Goal: Transaction & Acquisition: Purchase product/service

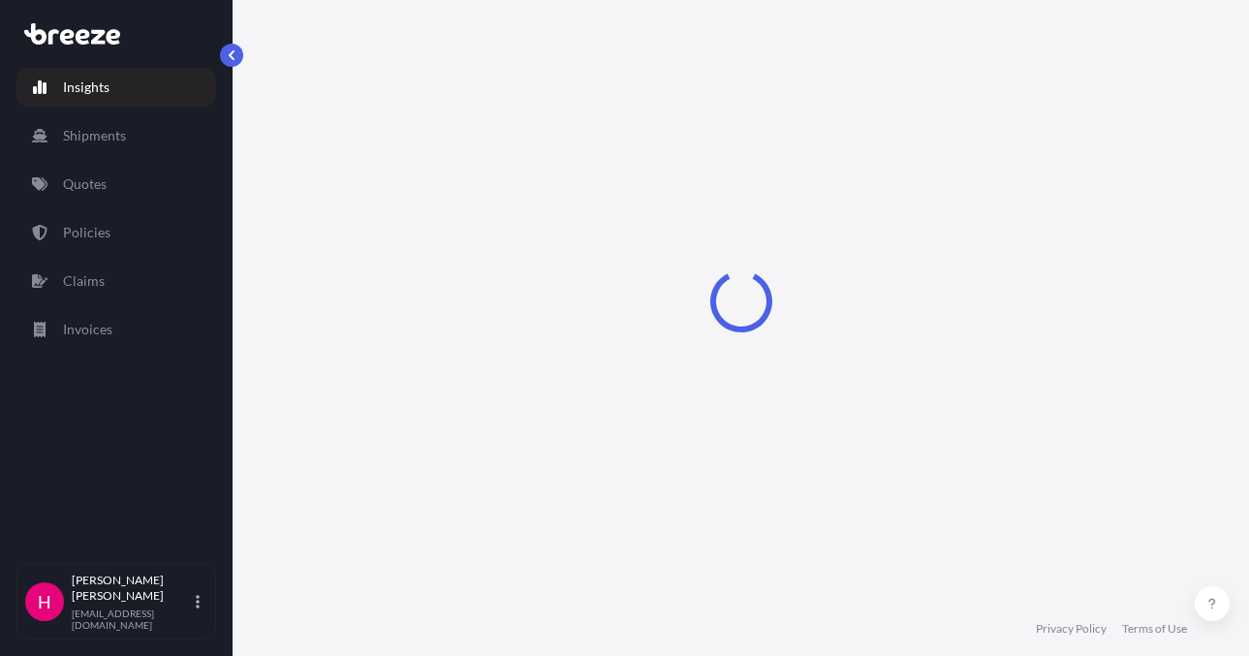
select select "2025"
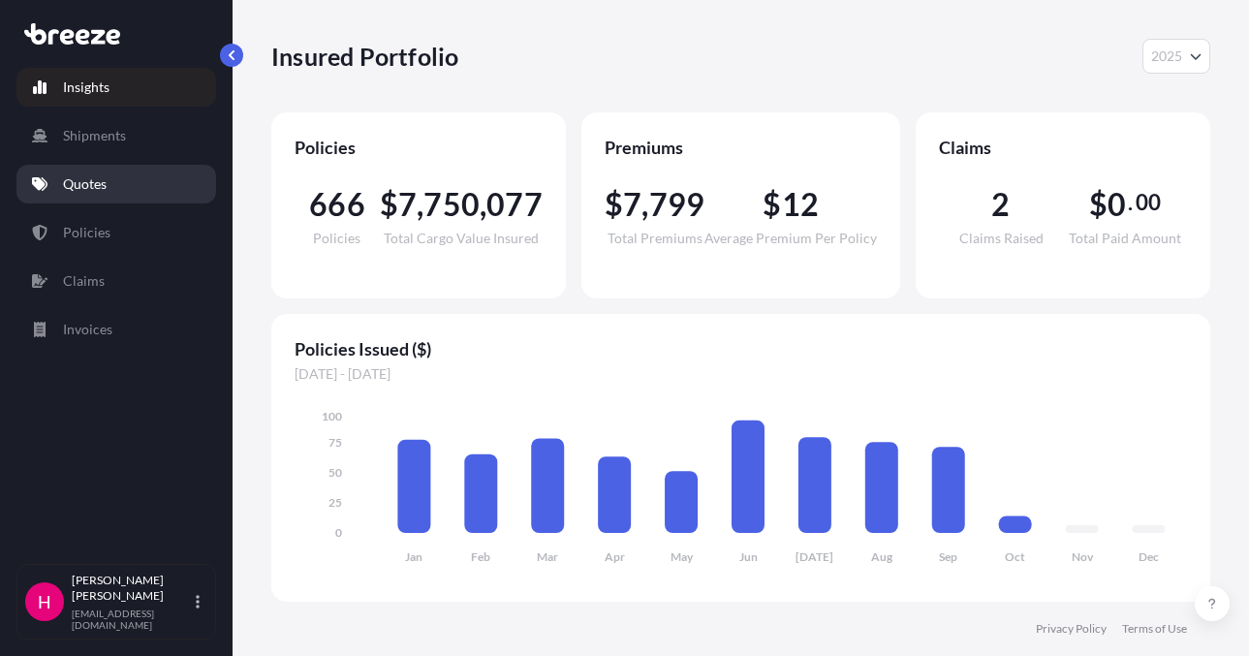
click at [116, 185] on link "Quotes" at bounding box center [116, 184] width 200 height 39
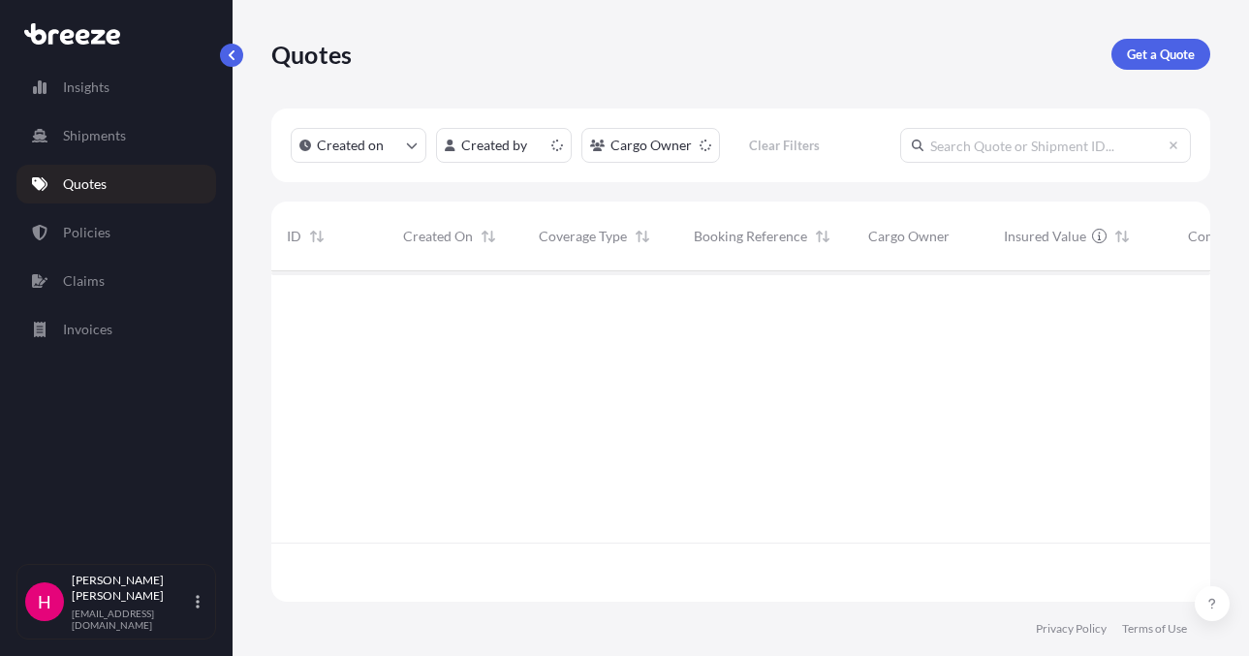
scroll to position [327, 925]
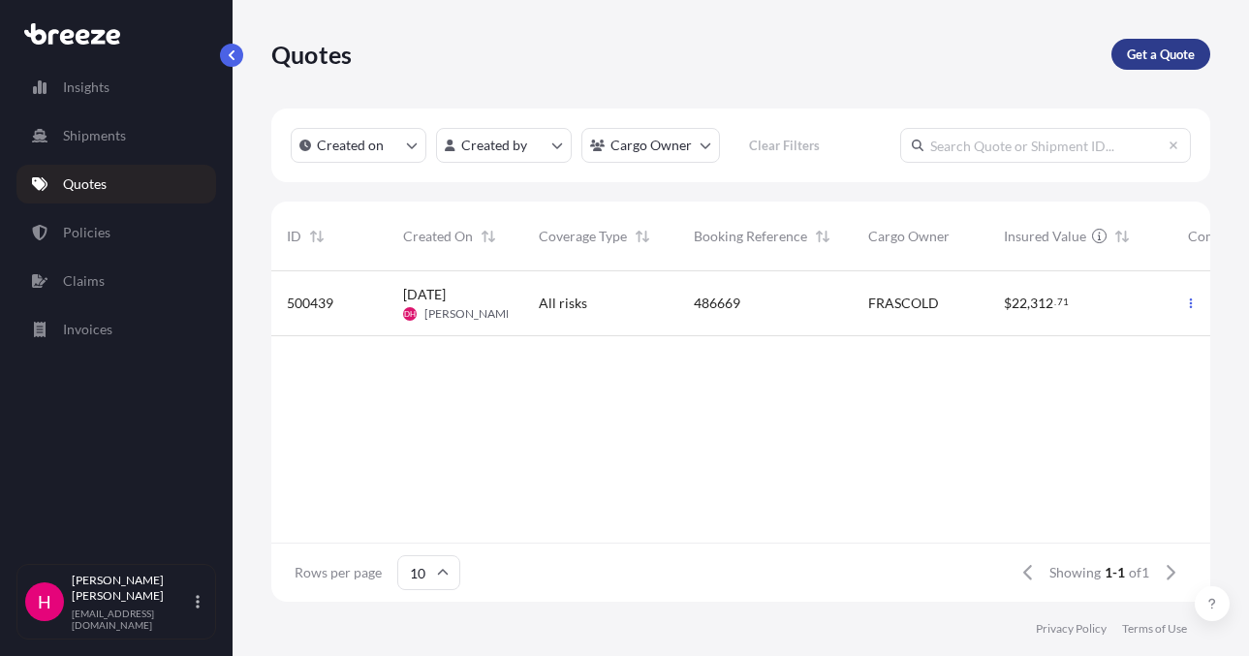
click at [1143, 54] on p "Get a Quote" at bounding box center [1161, 54] width 68 height 19
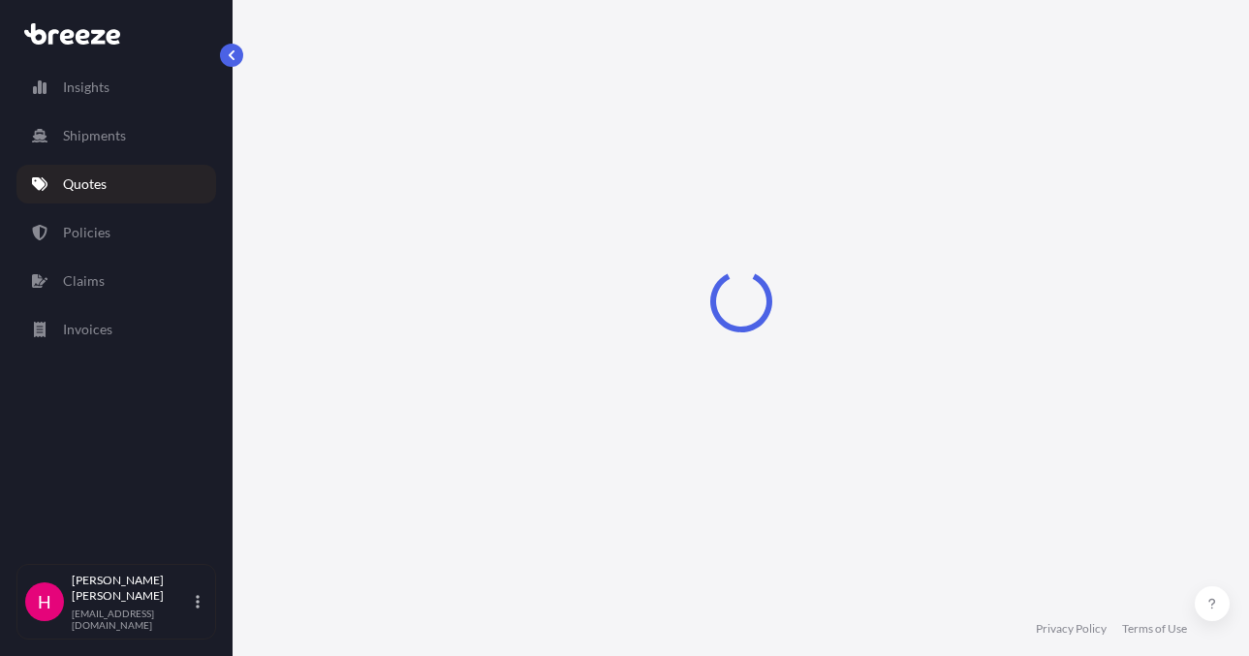
scroll to position [31, 0]
select select "Sea"
select select "1"
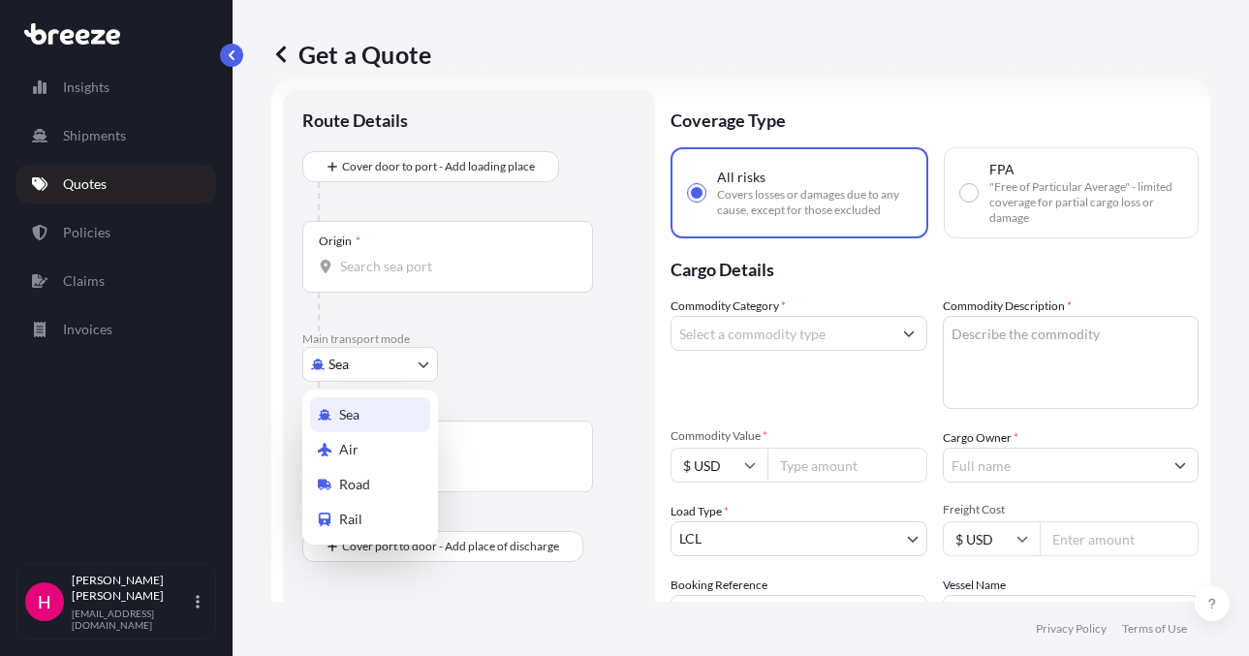
click at [417, 356] on body "Insights Shipments Quotes Policies Claims Invoices H [PERSON_NAME] [EMAIL_ADDRE…" at bounding box center [624, 328] width 1249 height 656
click at [379, 481] on div "Road" at bounding box center [370, 484] width 120 height 35
select select "Road"
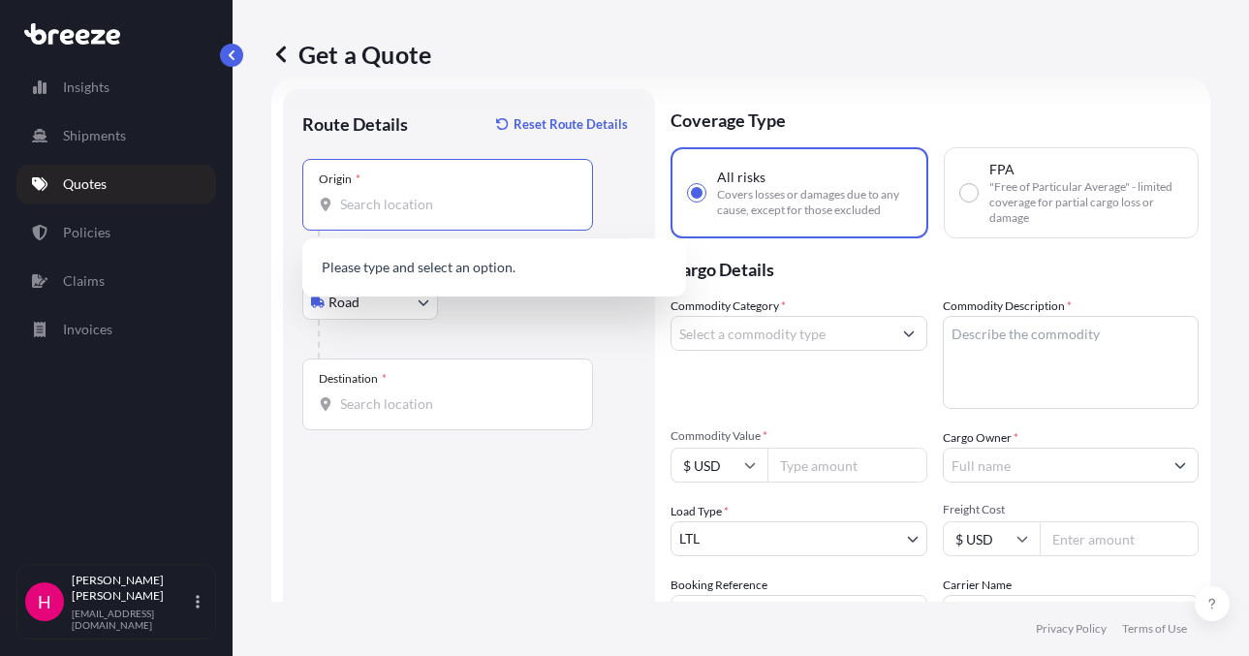
click at [425, 201] on input "Origin *" at bounding box center [454, 204] width 229 height 19
paste input "[STREET_ADDRESS]"
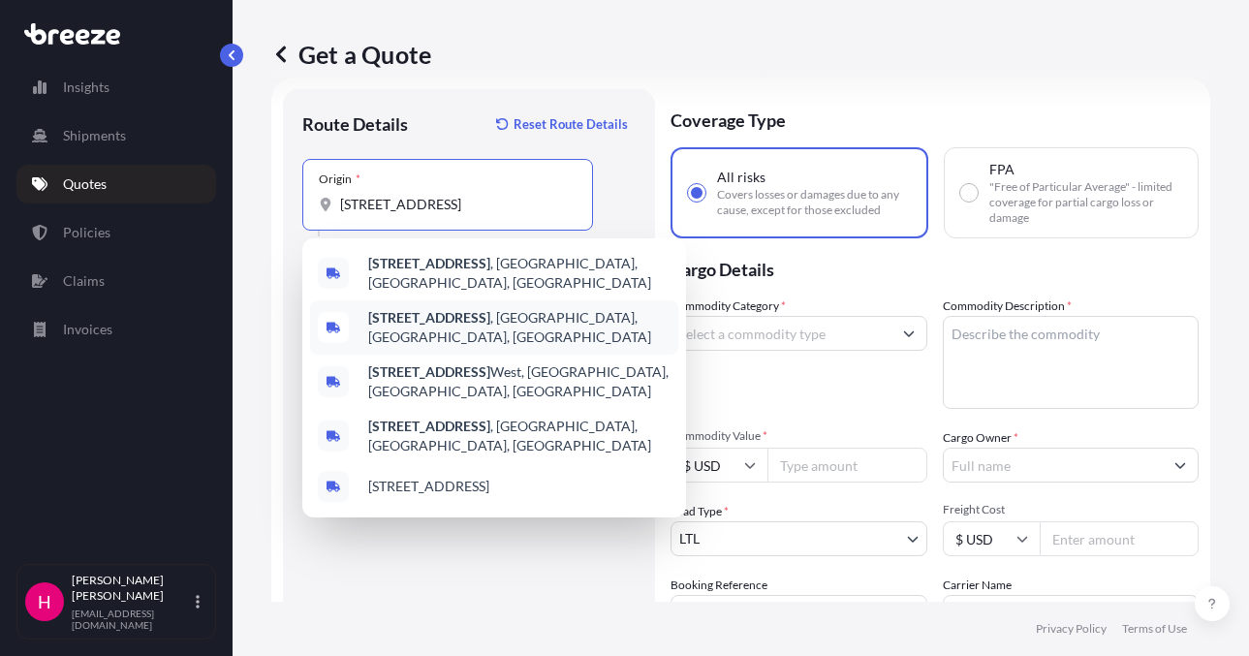
click at [528, 312] on span "[STREET_ADDRESS]" at bounding box center [519, 327] width 302 height 39
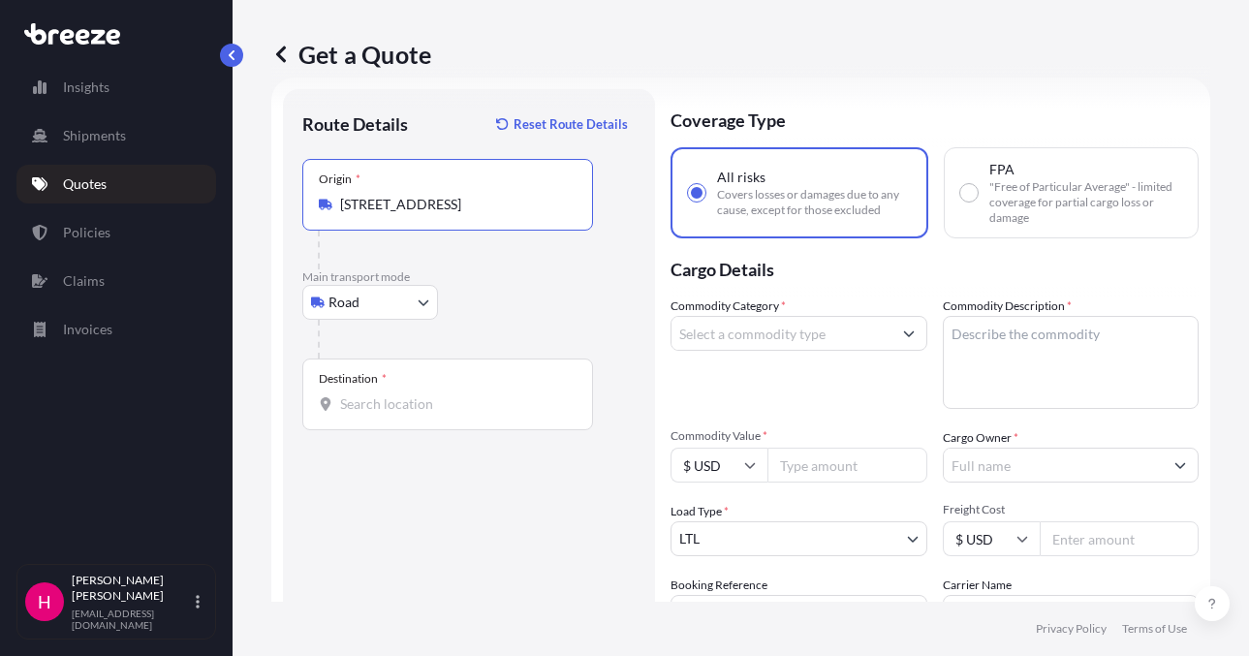
type input "[STREET_ADDRESS]"
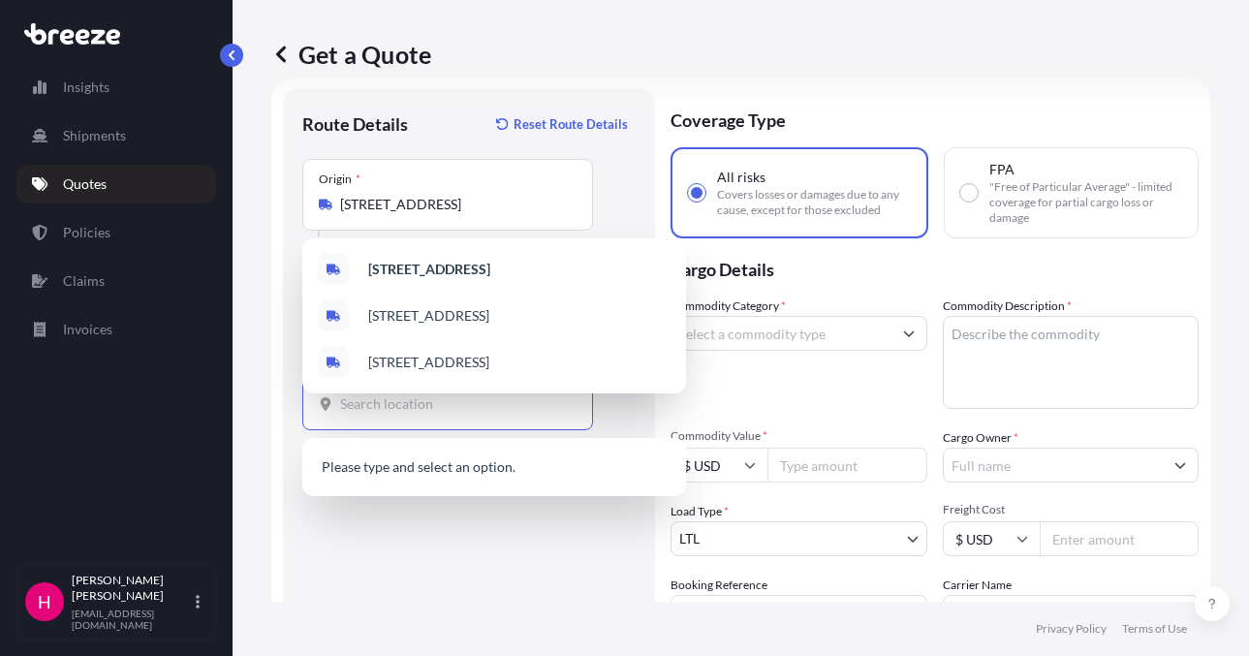
click at [438, 407] on input "Destination *" at bounding box center [454, 403] width 229 height 19
paste input "[STREET_ADDRESS][PERSON_NAME]"
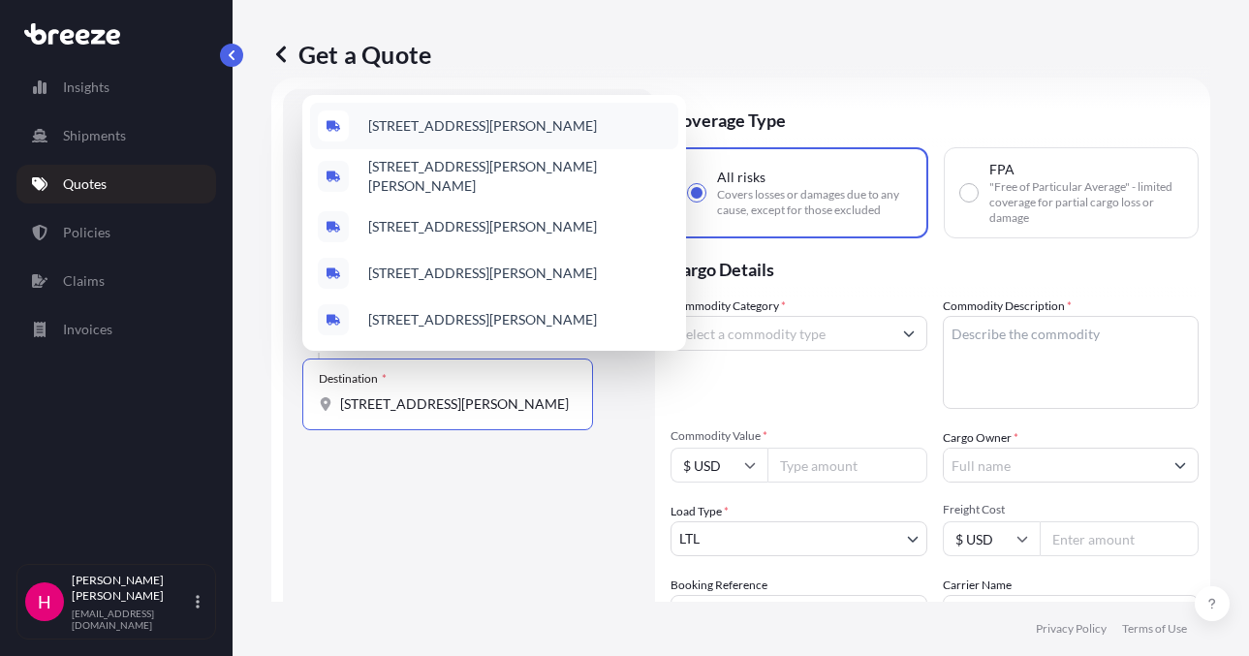
click at [551, 118] on span "[STREET_ADDRESS][PERSON_NAME]" at bounding box center [482, 125] width 229 height 19
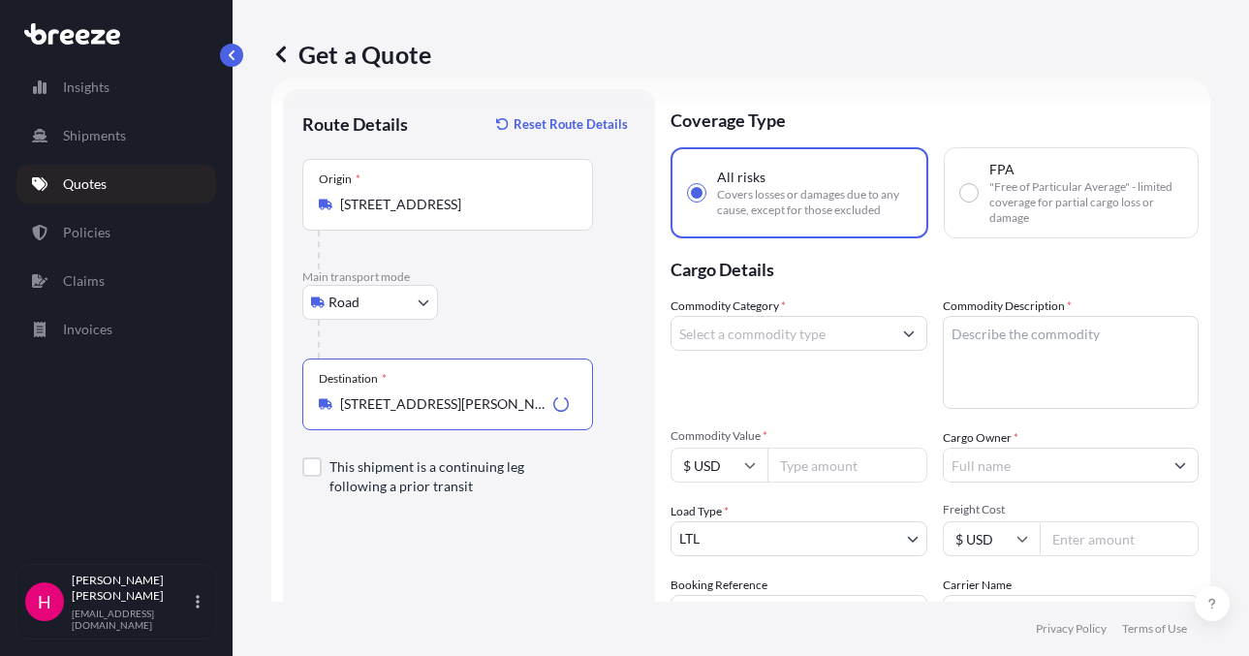
type input "[STREET_ADDRESS][PERSON_NAME]"
click at [467, 550] on div "Route Details Reset Route Details Place of loading Road Road Rail Origin * [STR…" at bounding box center [468, 443] width 333 height 669
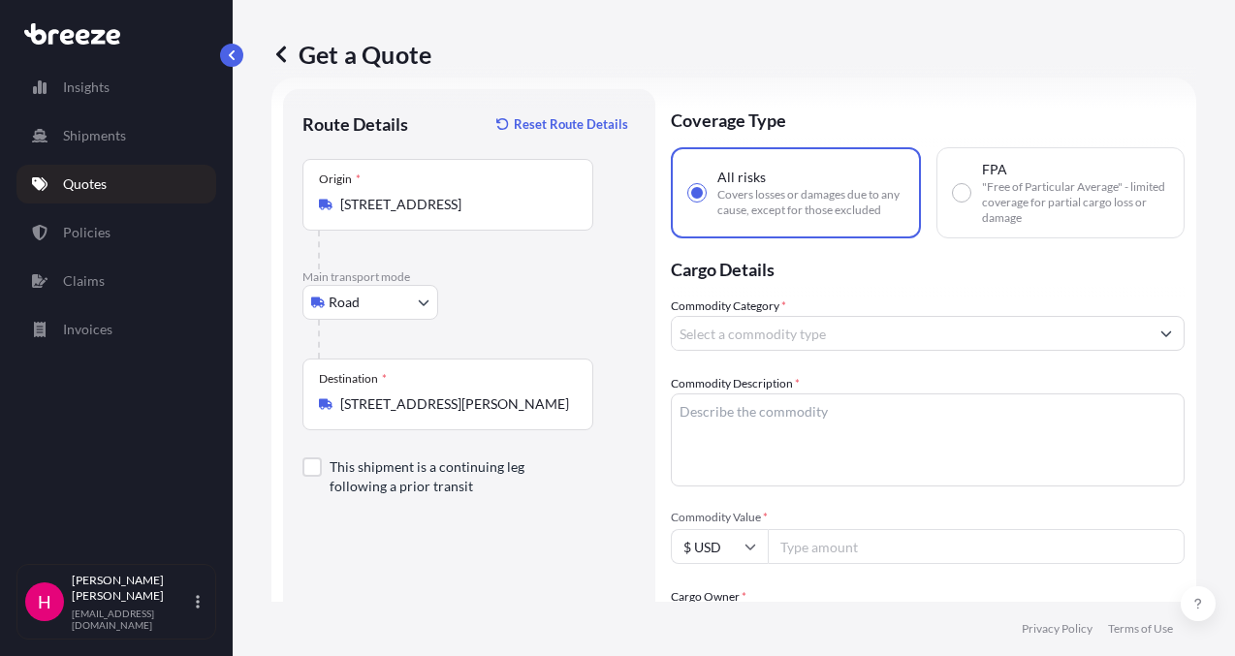
click at [807, 326] on input "Commodity Category *" at bounding box center [910, 333] width 477 height 35
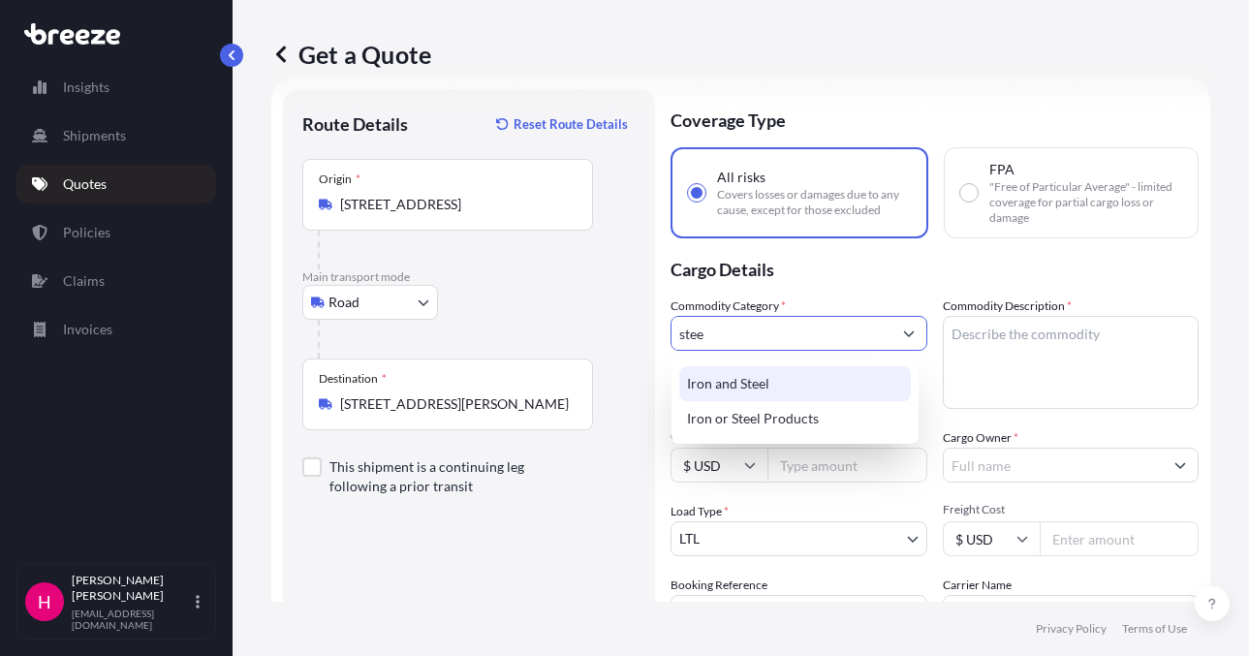
click at [765, 395] on div "Iron and Steel" at bounding box center [795, 383] width 232 height 35
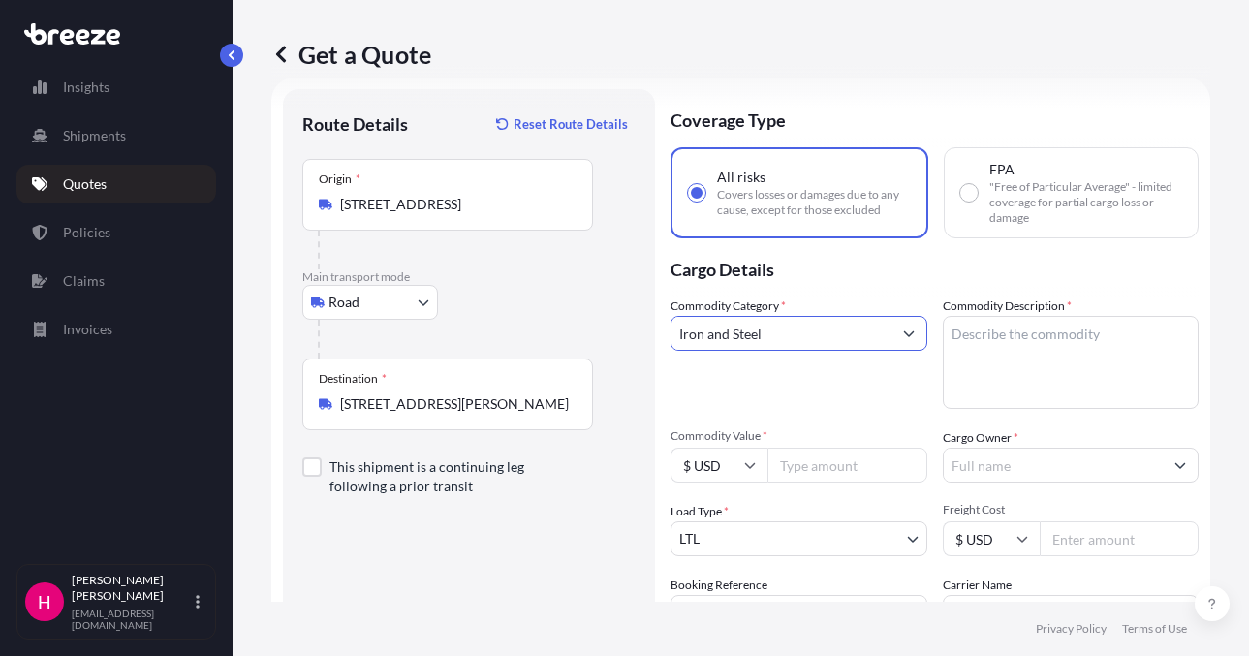
type input "Iron and Steel"
click at [1024, 353] on textarea "Commodity Description *" at bounding box center [1071, 362] width 257 height 93
paste textarea "STEEL ARTICLES"
type textarea "STEEL ARTICLES"
click at [1013, 264] on p "Cargo Details" at bounding box center [935, 267] width 528 height 58
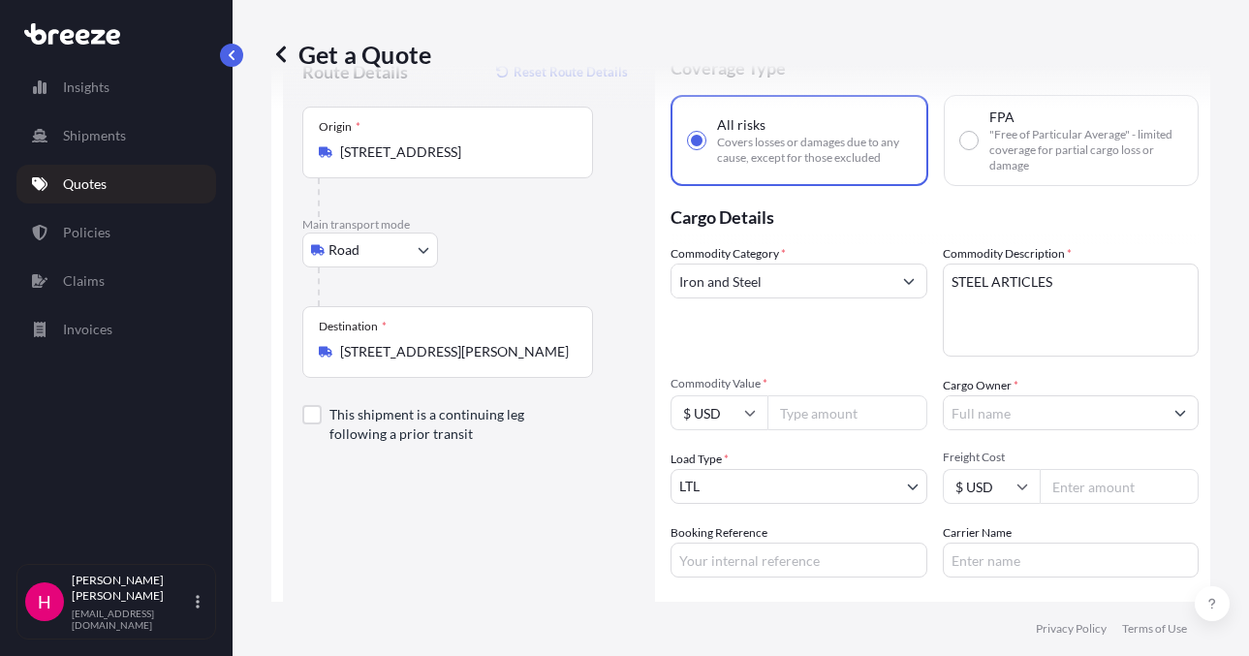
scroll to position [128, 0]
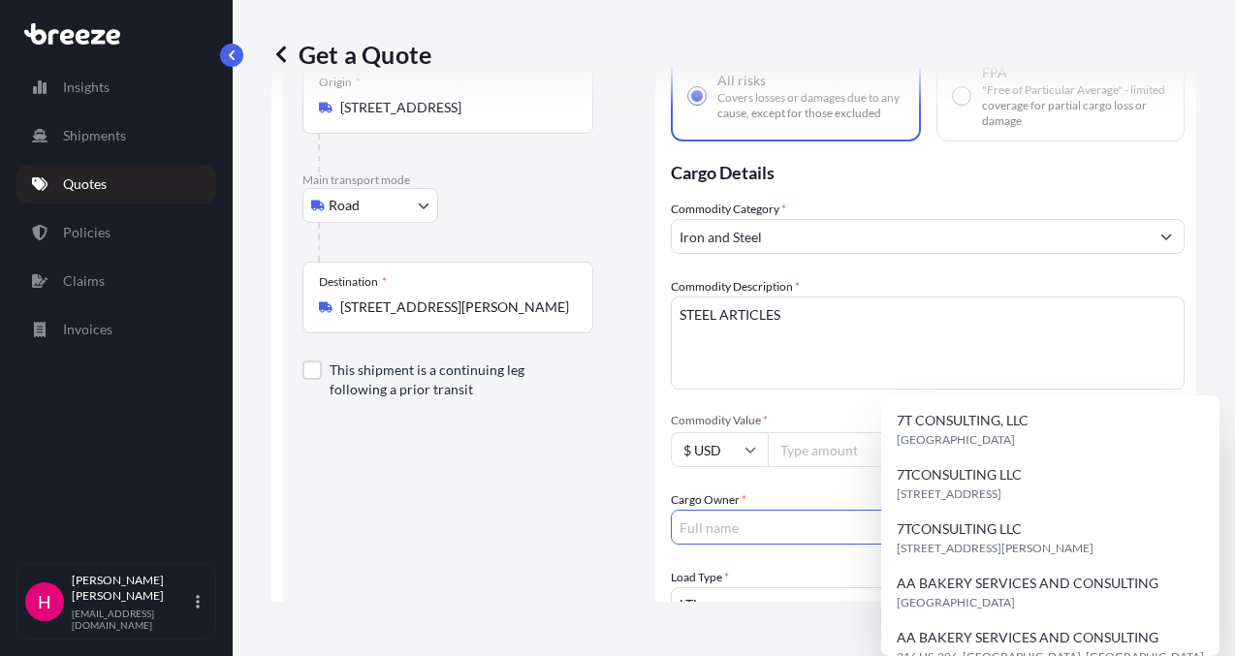
click at [1040, 510] on input "Cargo Owner *" at bounding box center [910, 527] width 477 height 35
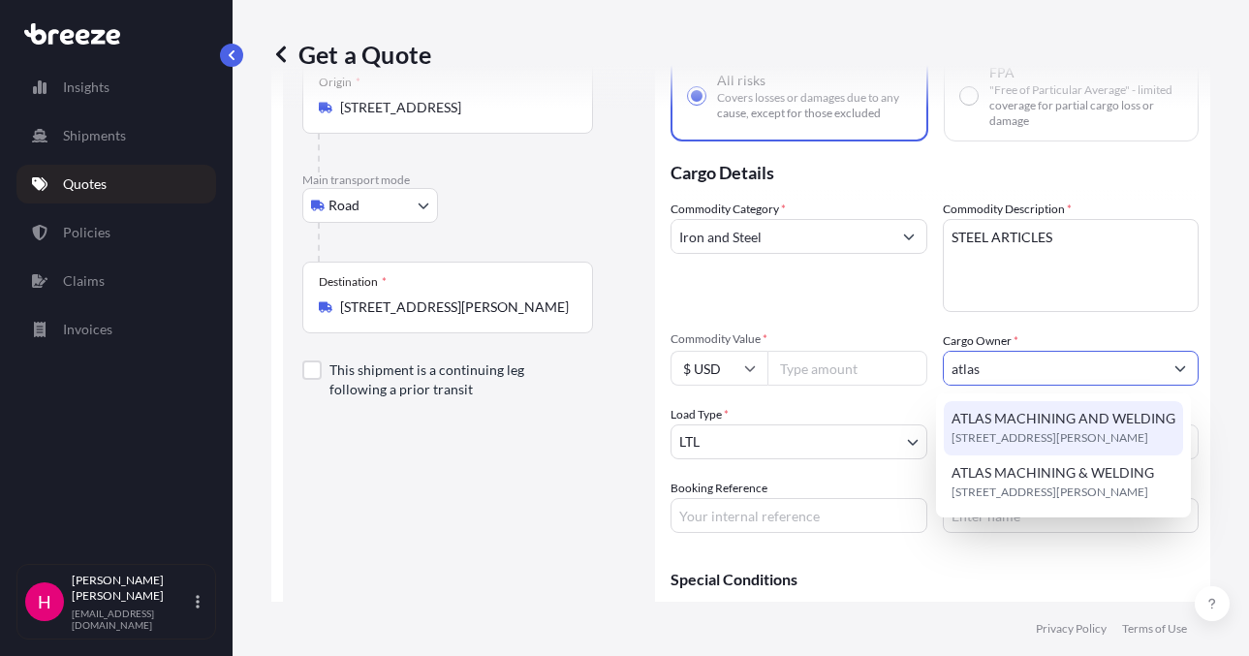
click at [1095, 427] on span "ATLAS MACHINING AND WELDING" at bounding box center [1064, 418] width 224 height 19
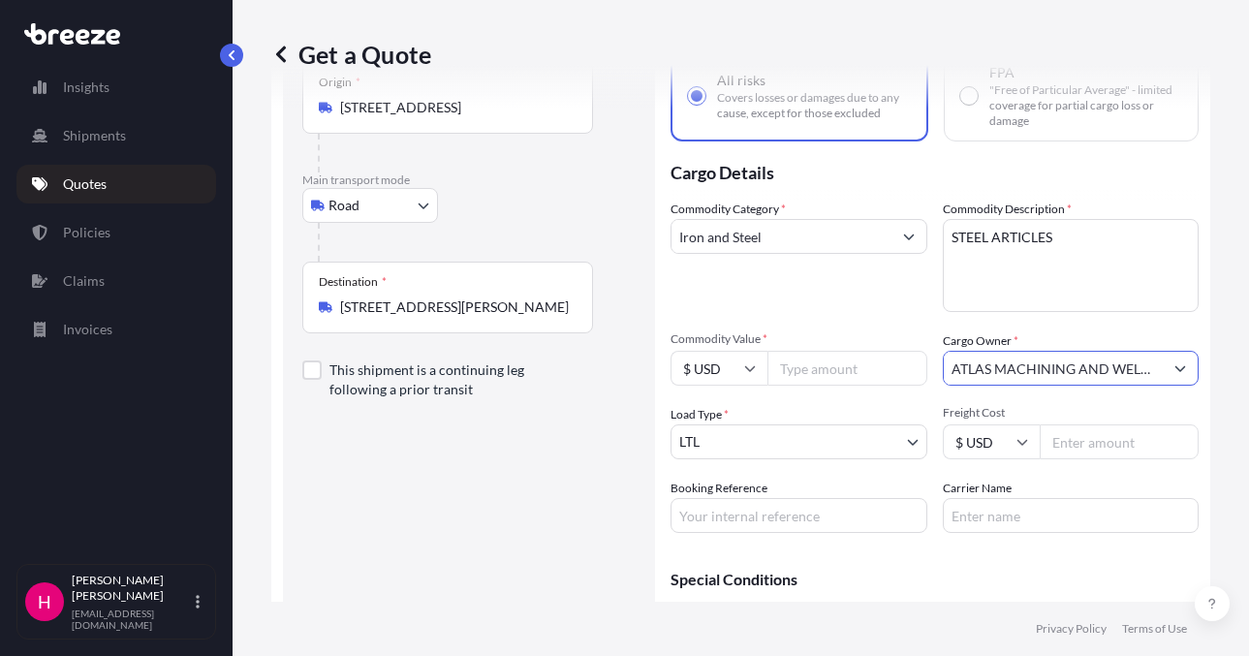
type input "ATLAS MACHINING AND WELDING"
click at [513, 530] on div "Route Details Reset Route Details Place of loading Road Road Rail Origin * [STR…" at bounding box center [468, 346] width 333 height 669
click at [779, 531] on input "Booking Reference" at bounding box center [799, 515] width 257 height 35
paste input "486987"
type input "486987"
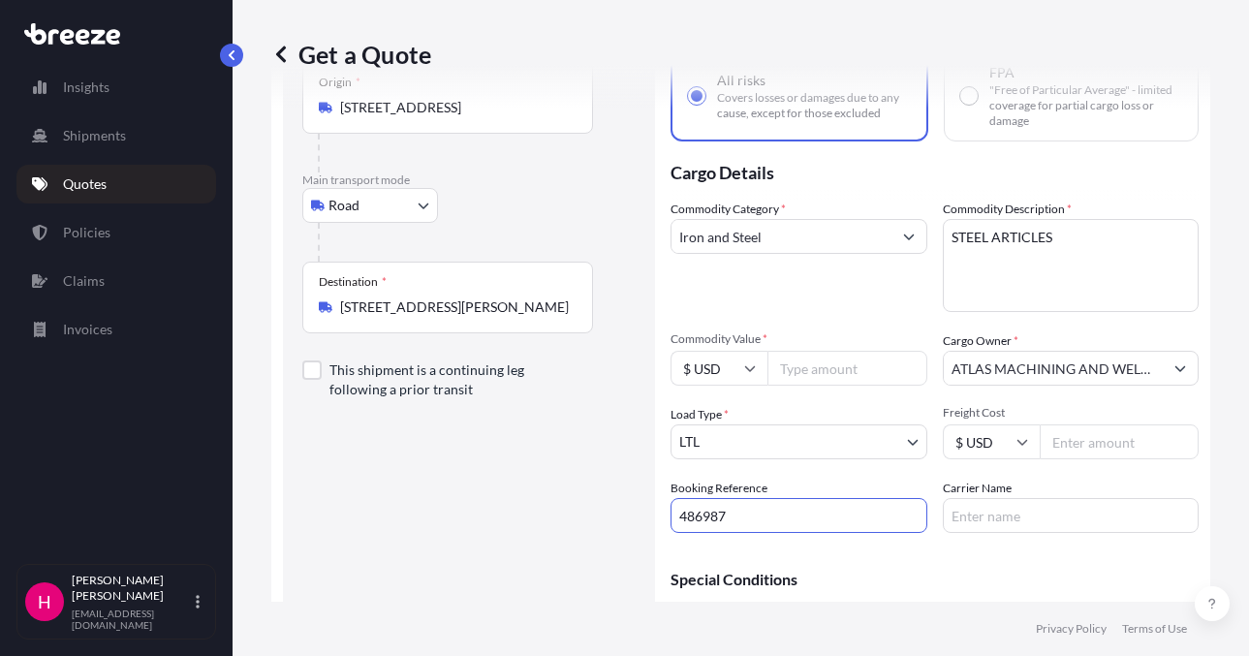
click at [556, 510] on div "Route Details Reset Route Details Place of loading Road Road Rail Origin * [STR…" at bounding box center [468, 346] width 333 height 669
click at [1004, 495] on div "Carrier Name" at bounding box center [1071, 506] width 257 height 54
click at [1001, 506] on input "Carrier Name" at bounding box center [1071, 515] width 257 height 35
type input "XPO"
click at [596, 542] on div "Route Details Reset Route Details Place of loading Road Road Rail Origin * [STR…" at bounding box center [468, 346] width 333 height 669
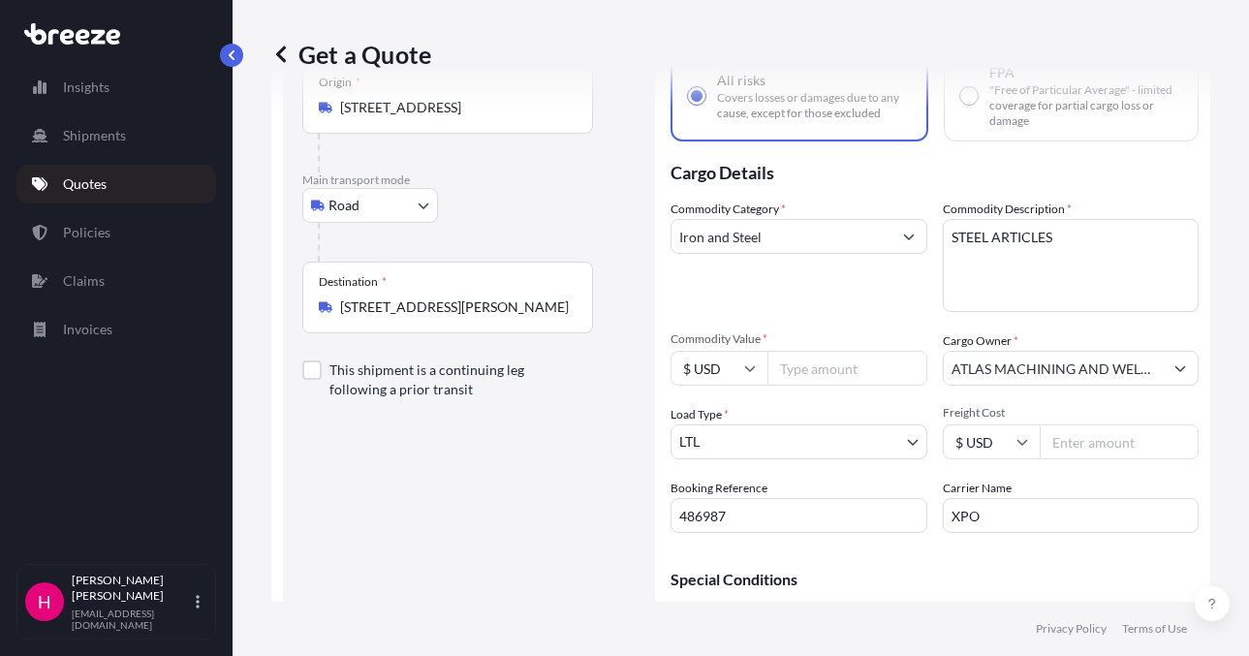
click at [818, 378] on input "Commodity Value *" at bounding box center [848, 368] width 160 height 35
type input "8969.07"
click at [502, 549] on div "Route Details Reset Route Details Place of loading Road Road Rail Origin * [STR…" at bounding box center [468, 346] width 333 height 669
click at [1214, 450] on div "Get a Quote Route Details Reset Route Details Place of loading Road Road Rail O…" at bounding box center [741, 301] width 1017 height 602
click at [1212, 354] on div "Get a Quote Route Details Reset Route Details Place of loading Road Road Rail O…" at bounding box center [741, 301] width 1017 height 602
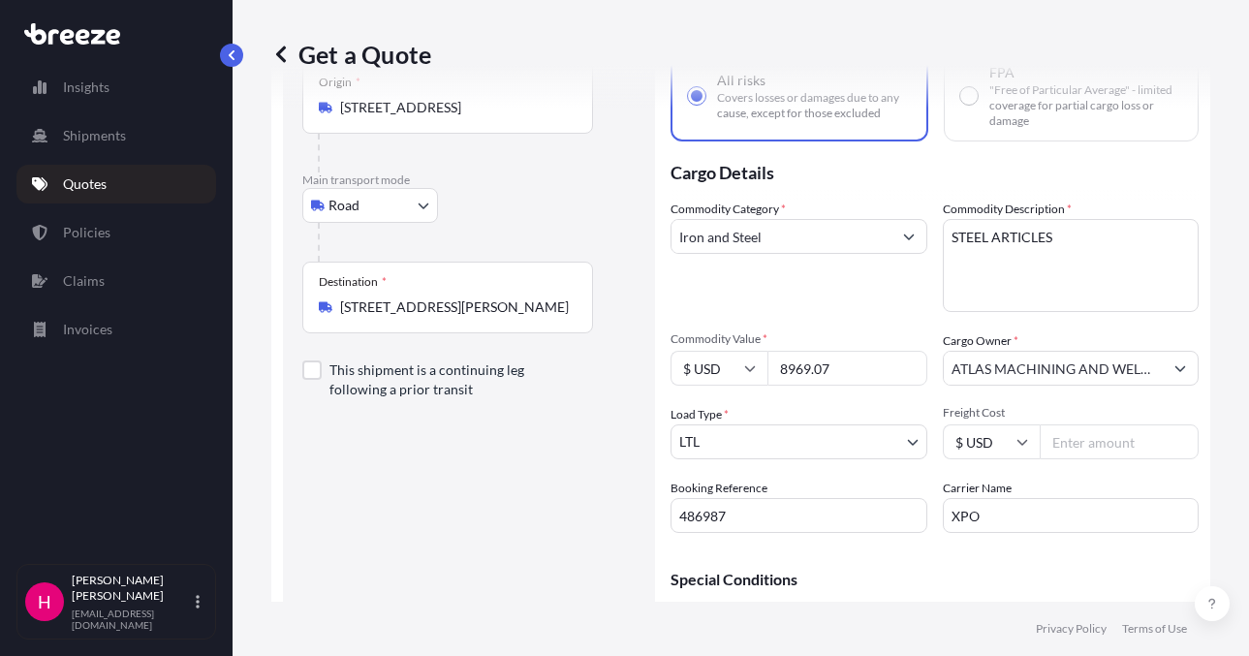
click at [1212, 354] on div "Get a Quote Route Details Reset Route Details Place of loading Road Road Rail O…" at bounding box center [741, 301] width 1017 height 602
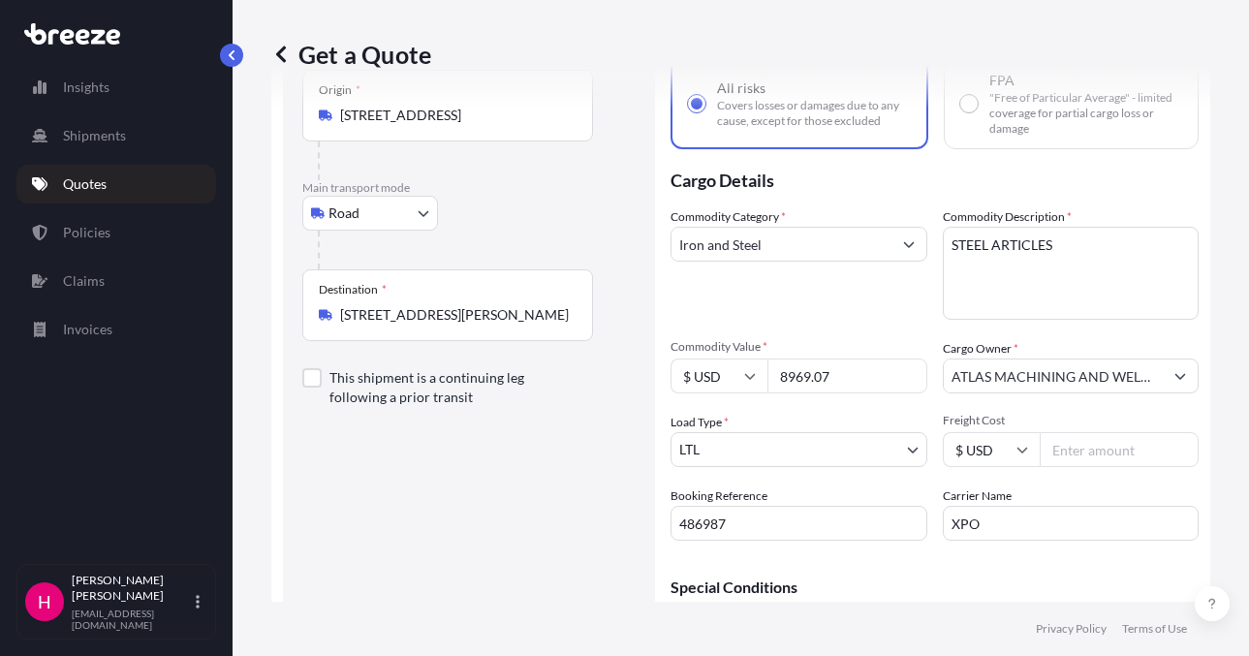
scroll to position [237, 0]
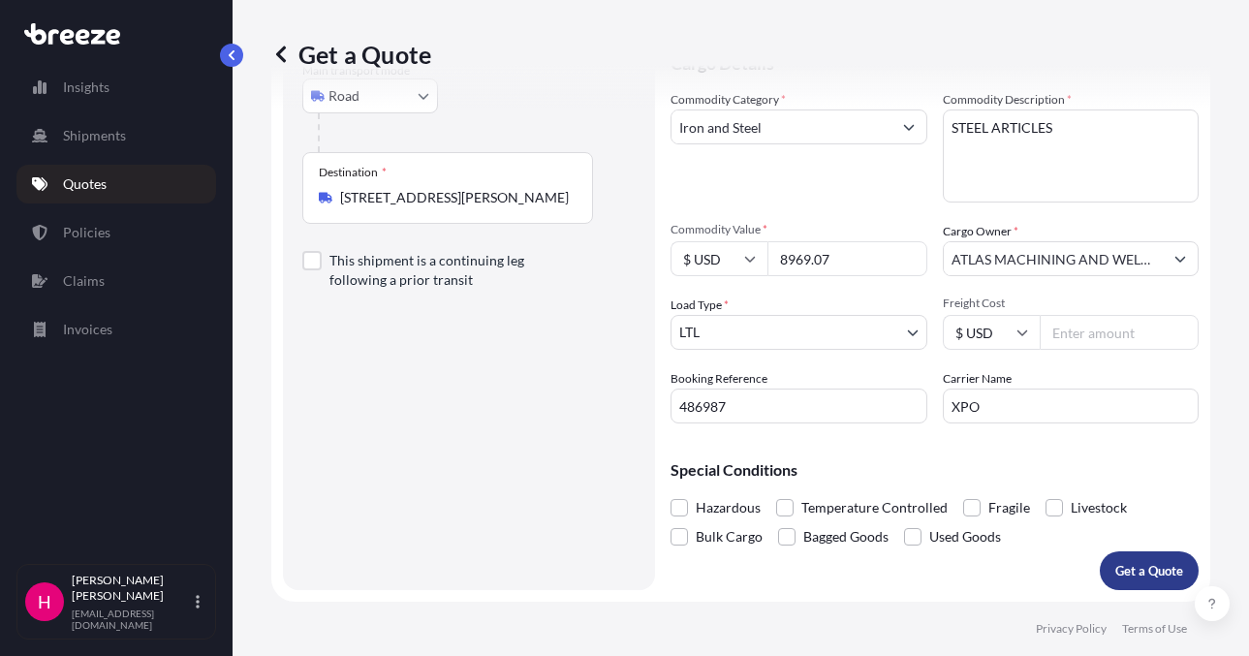
click at [1116, 567] on p "Get a Quote" at bounding box center [1150, 570] width 68 height 19
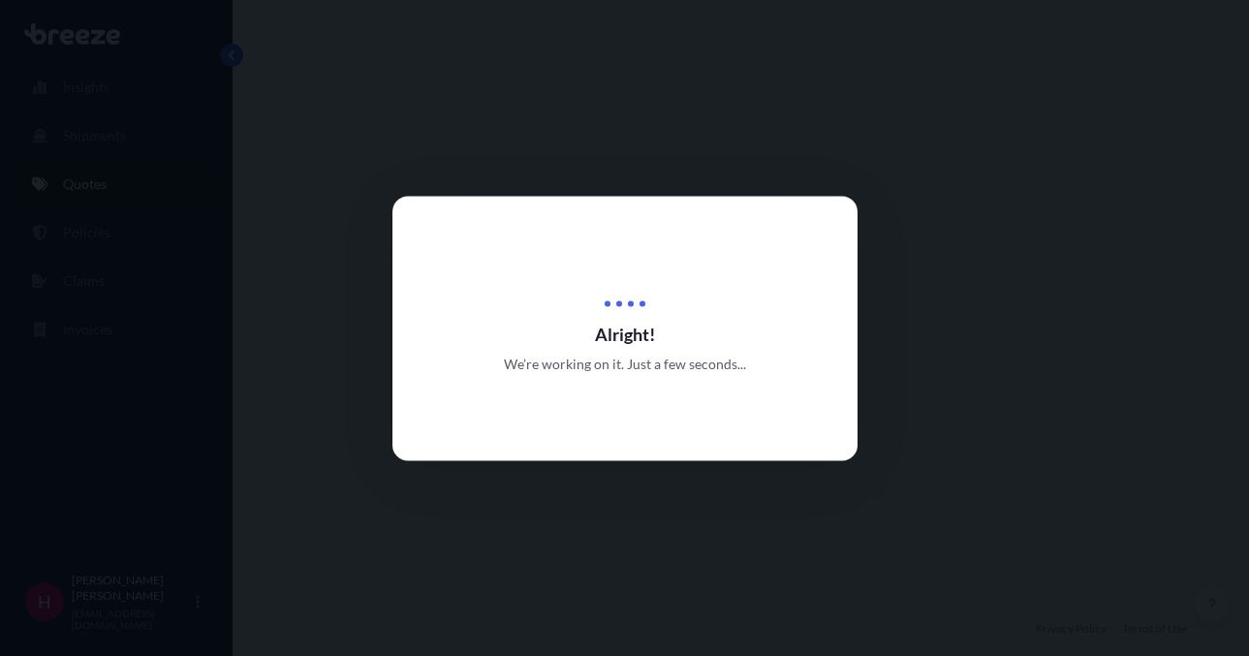
select select "Road"
select select "1"
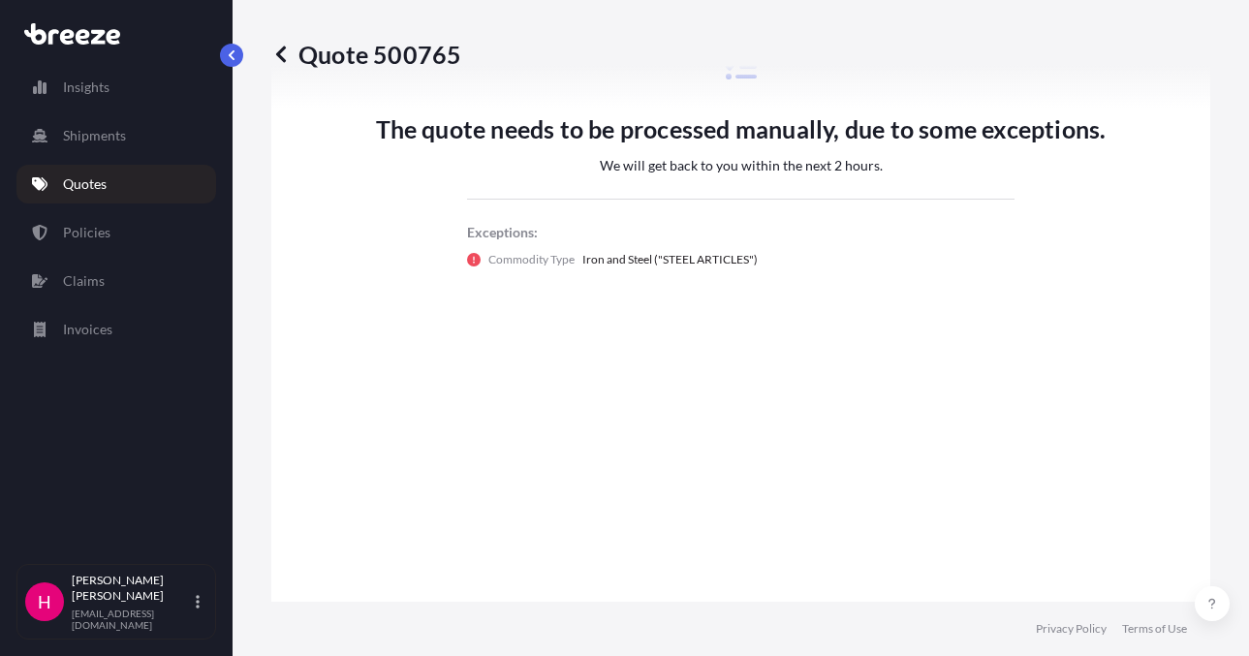
scroll to position [1416, 0]
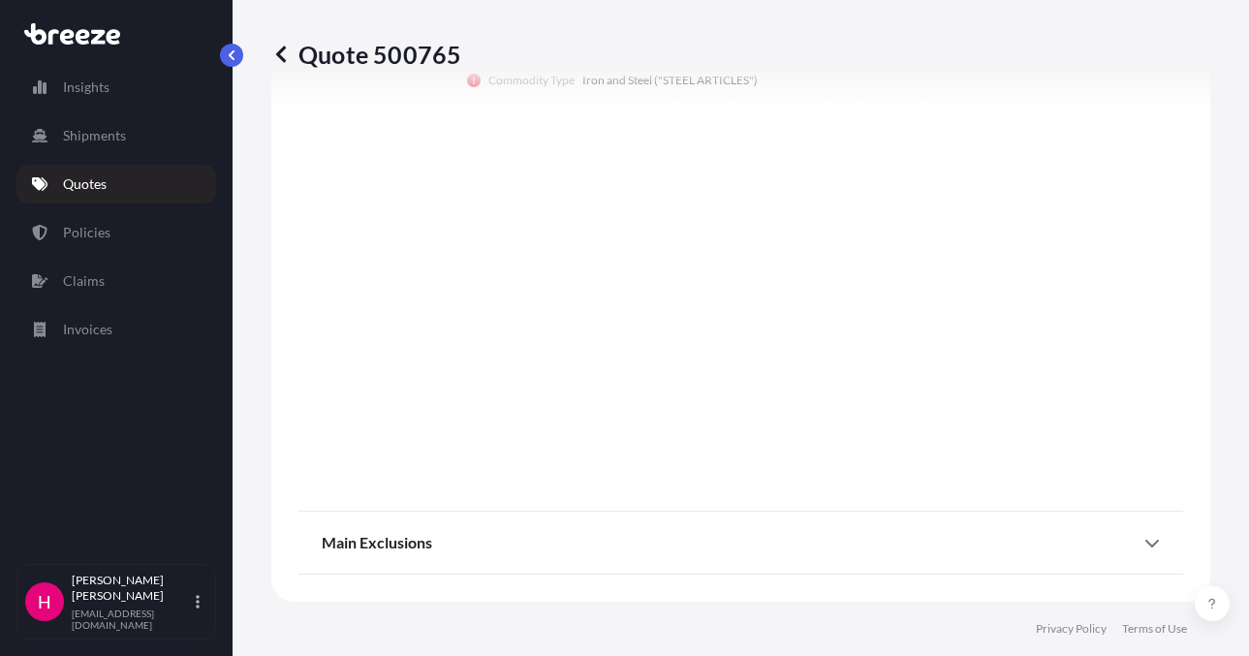
click at [784, 565] on div "Main Exclusions" at bounding box center [741, 543] width 838 height 47
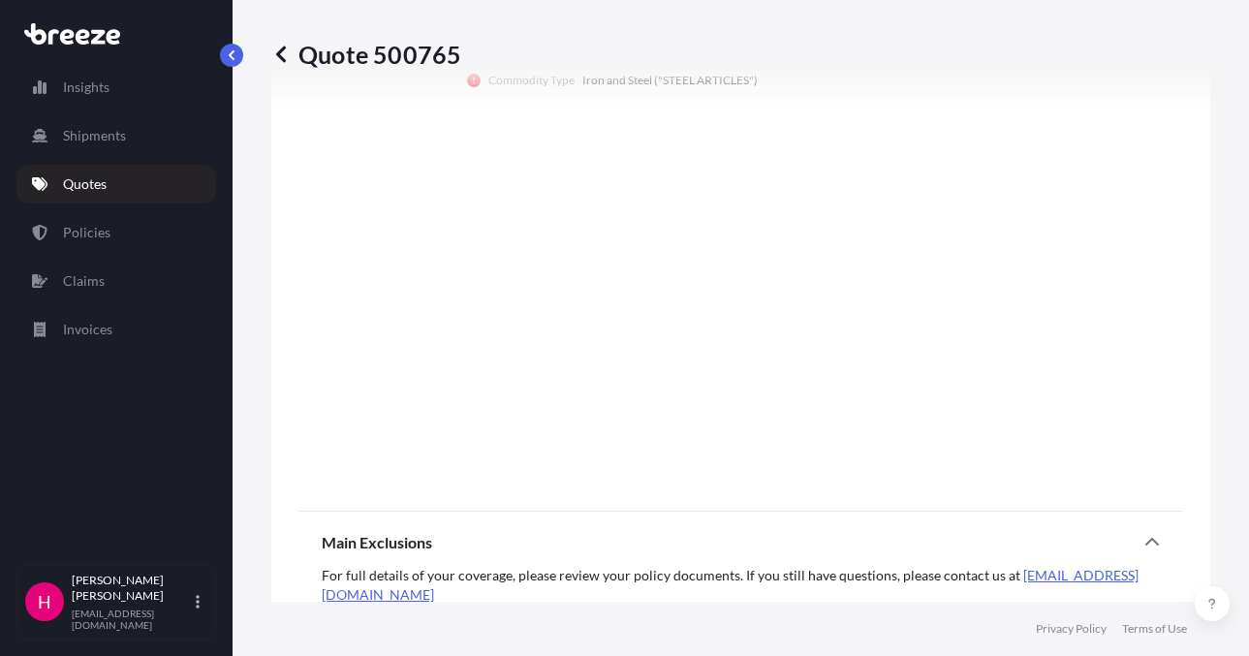
click at [779, 544] on div "Main Exclusions" at bounding box center [741, 543] width 838 height 47
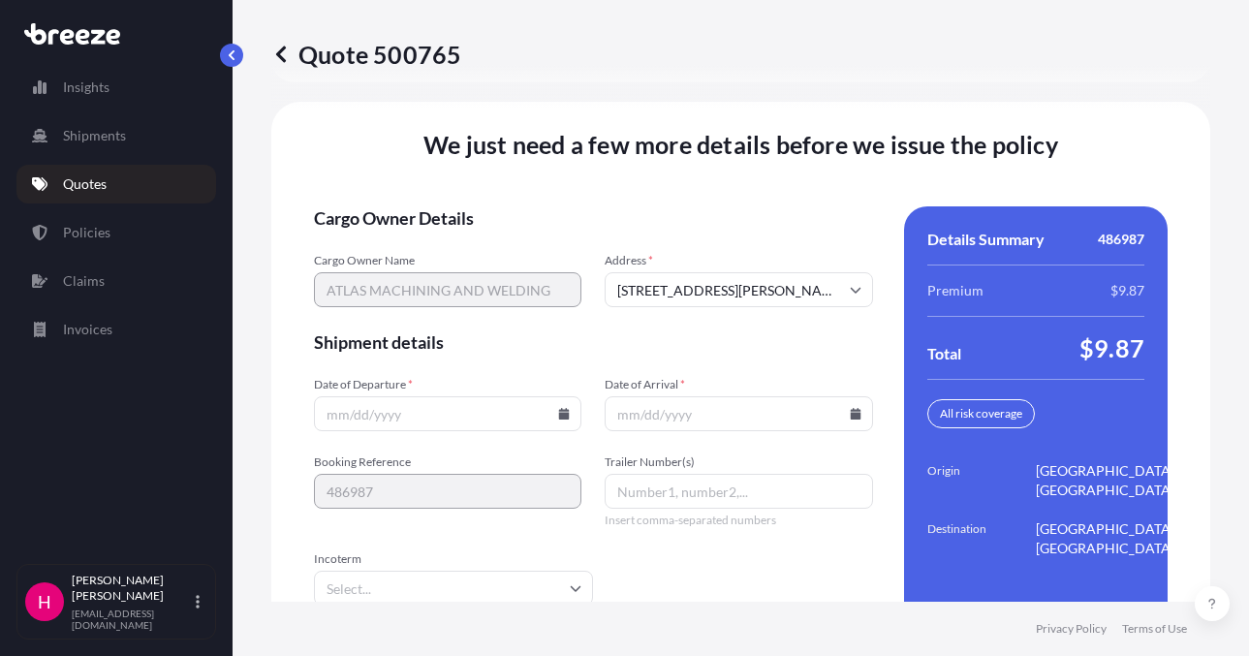
scroll to position [2925, 0]
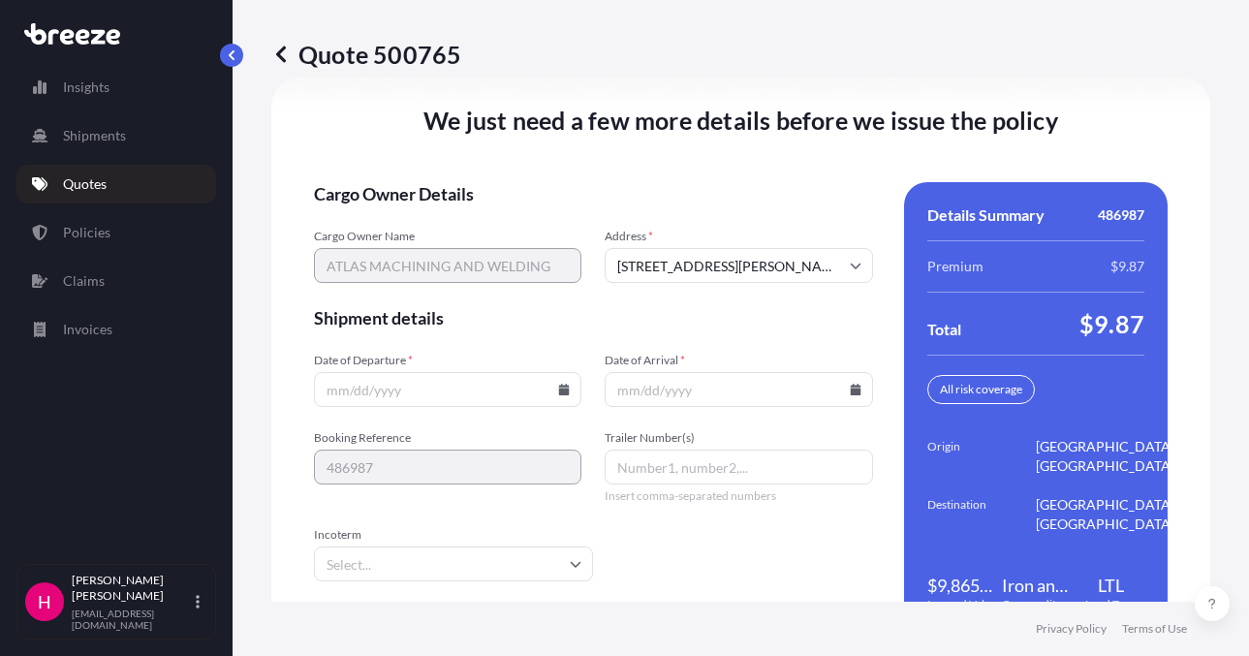
click at [559, 394] on icon at bounding box center [564, 390] width 11 height 12
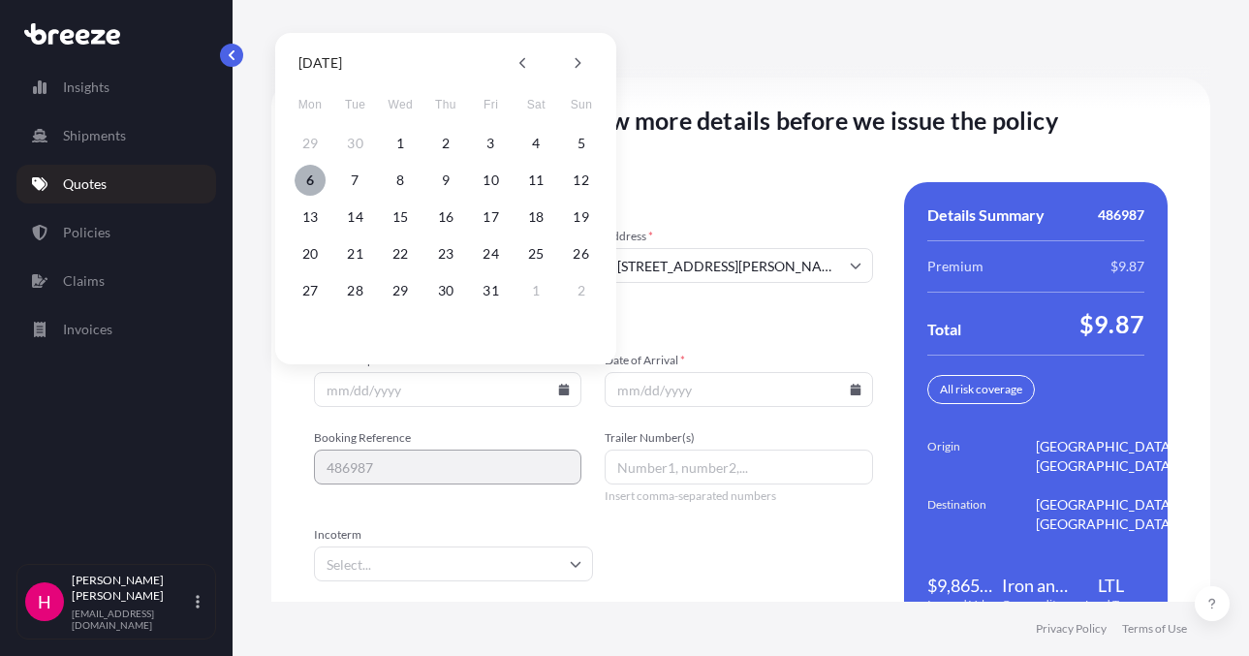
click at [316, 181] on button "6" at bounding box center [310, 180] width 31 height 31
type input "[DATE]"
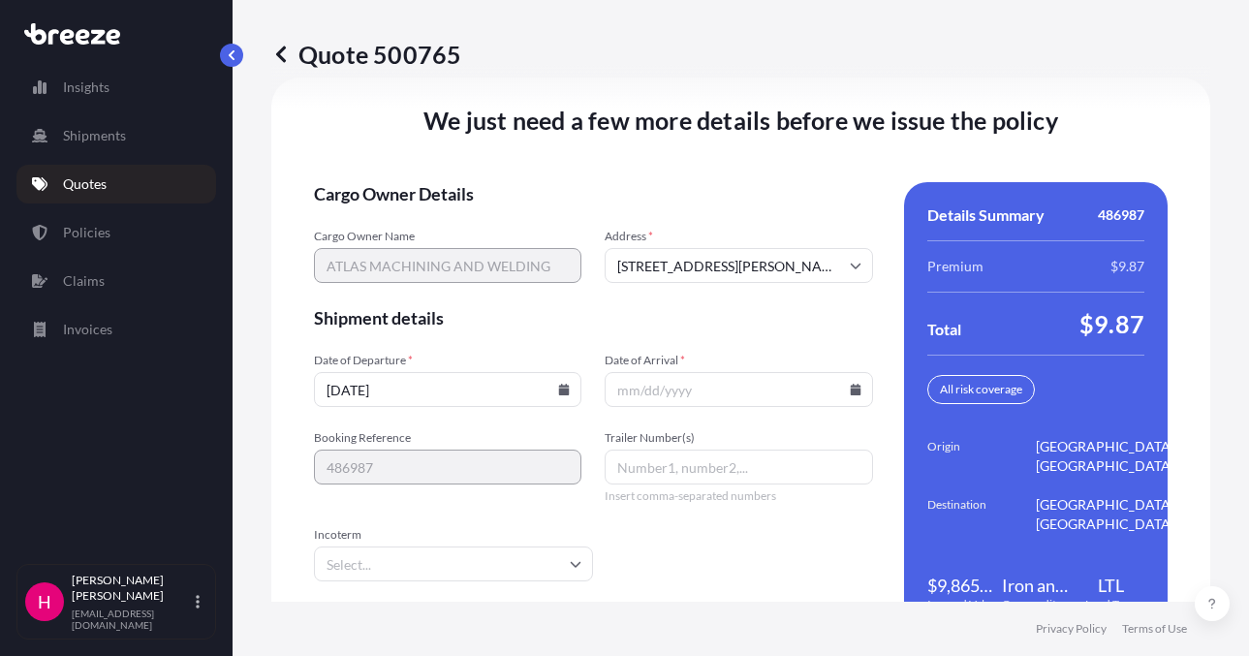
click at [850, 387] on icon at bounding box center [856, 390] width 12 height 12
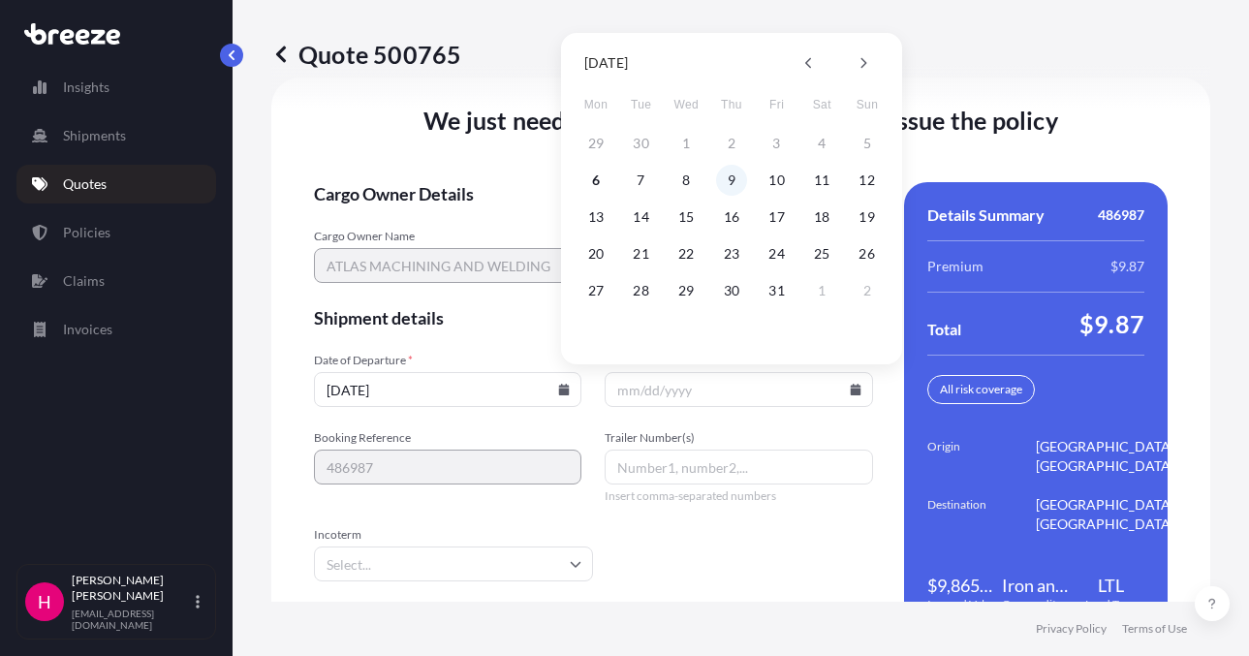
click at [729, 185] on button "9" at bounding box center [731, 180] width 31 height 31
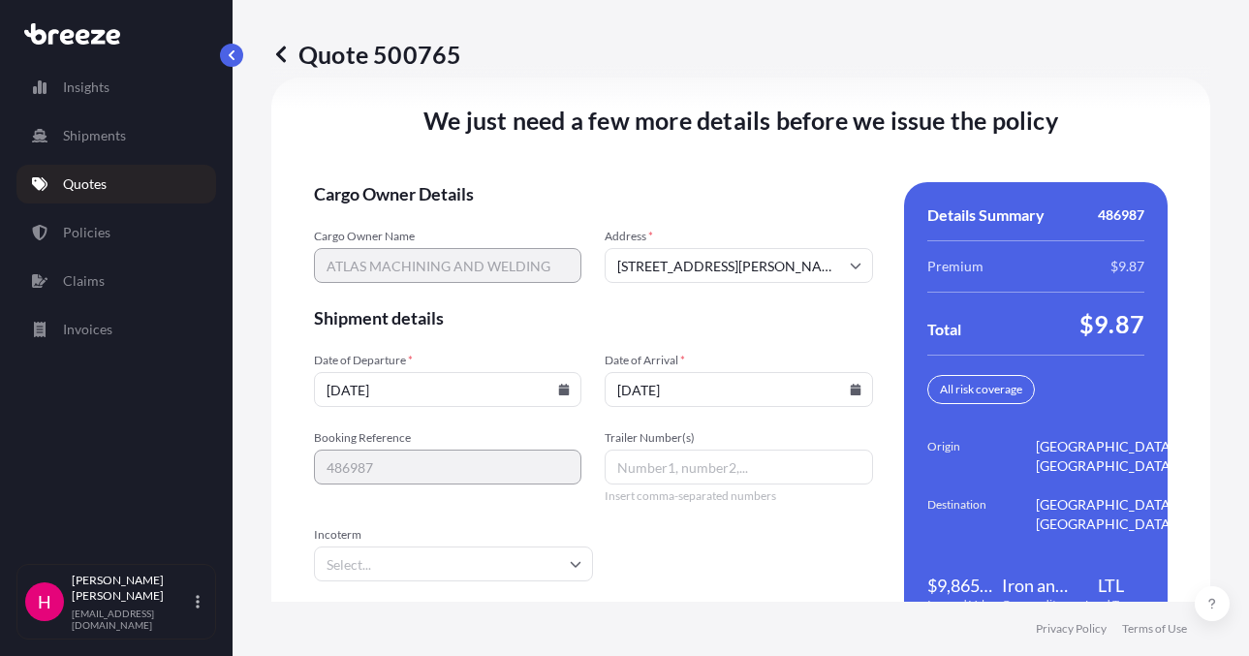
type input "[DATE]"
click at [621, 162] on div "We just need a few more details before we issue the policy Cargo Owner Details …" at bounding box center [740, 370] width 939 height 585
click at [625, 166] on div "We just need a few more details before we issue the policy Cargo Owner Details …" at bounding box center [740, 370] width 939 height 585
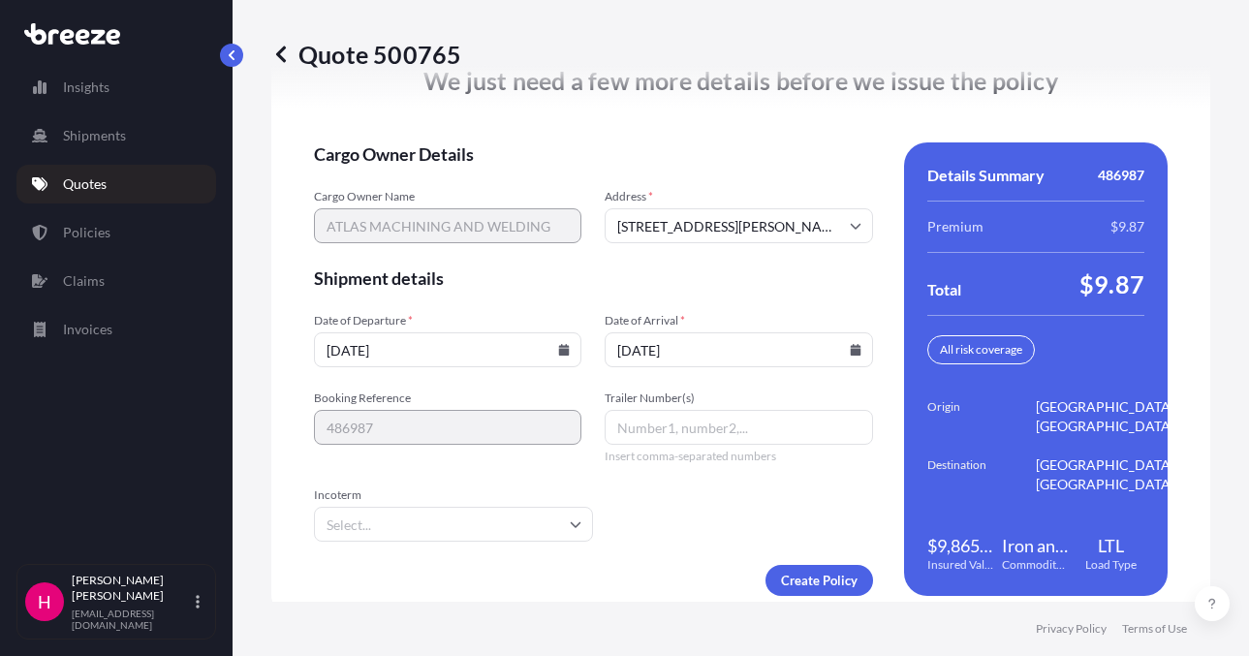
scroll to position [2986, 0]
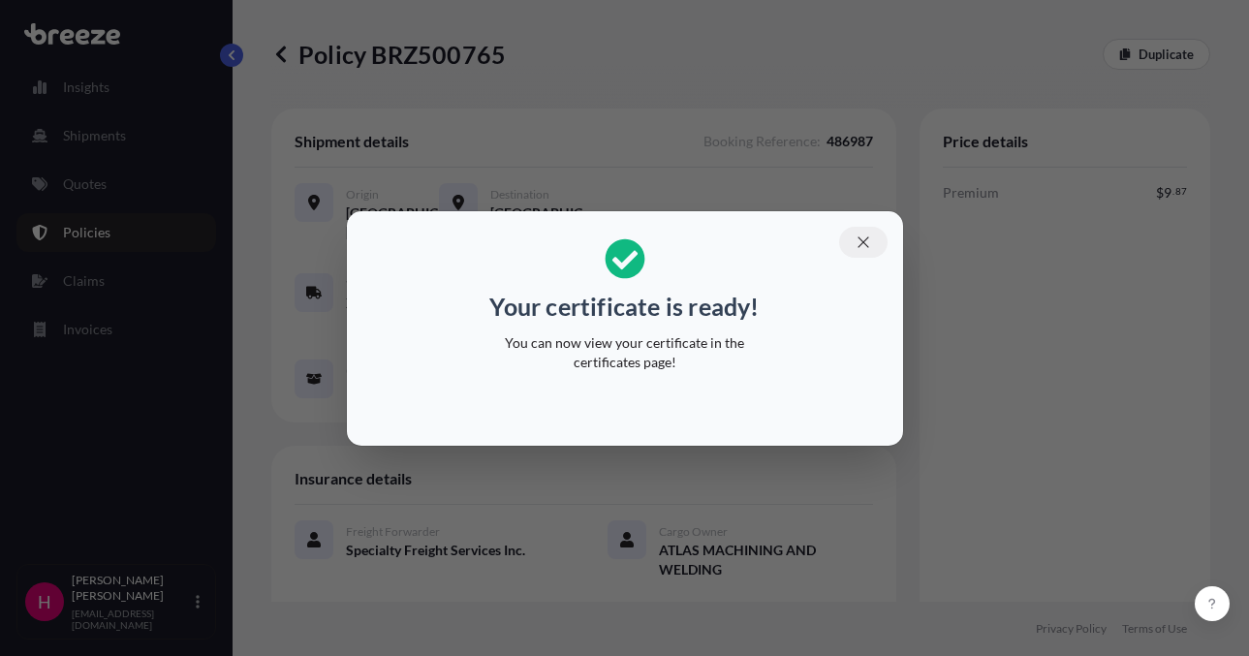
click at [865, 238] on icon "button" at bounding box center [863, 242] width 17 height 17
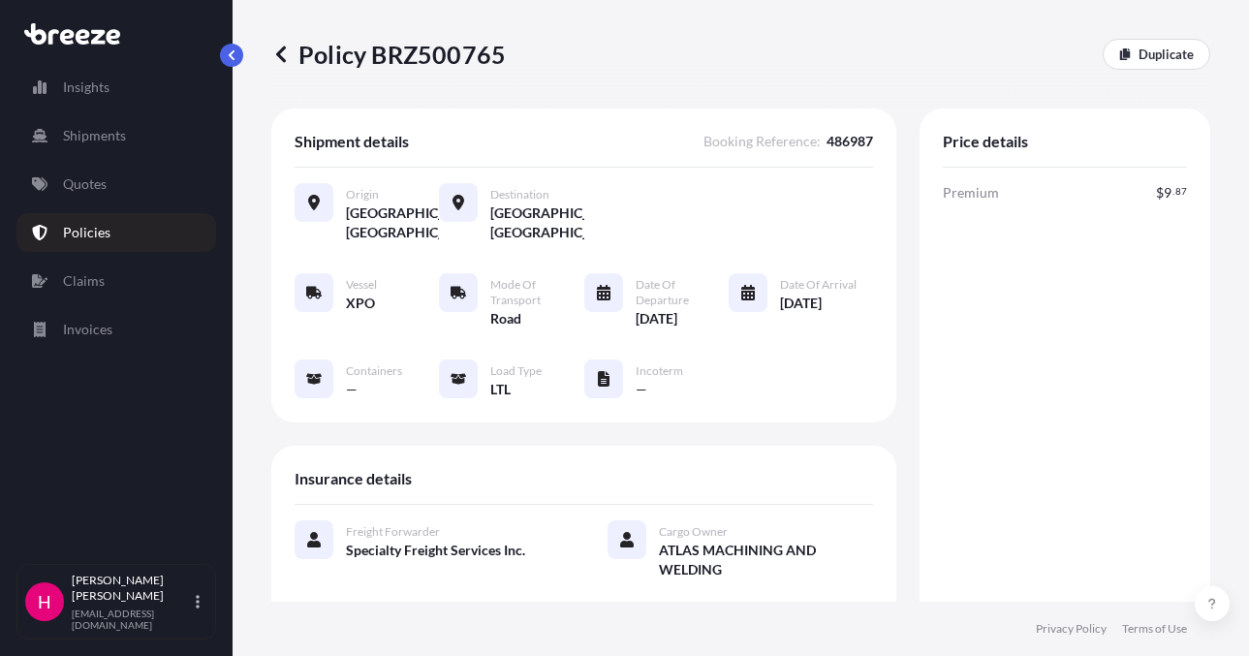
click at [466, 57] on p "Policy BRZ500765" at bounding box center [388, 54] width 235 height 31
copy p "BRZ500765"
click at [466, 57] on p "Policy BRZ500765" at bounding box center [388, 54] width 235 height 31
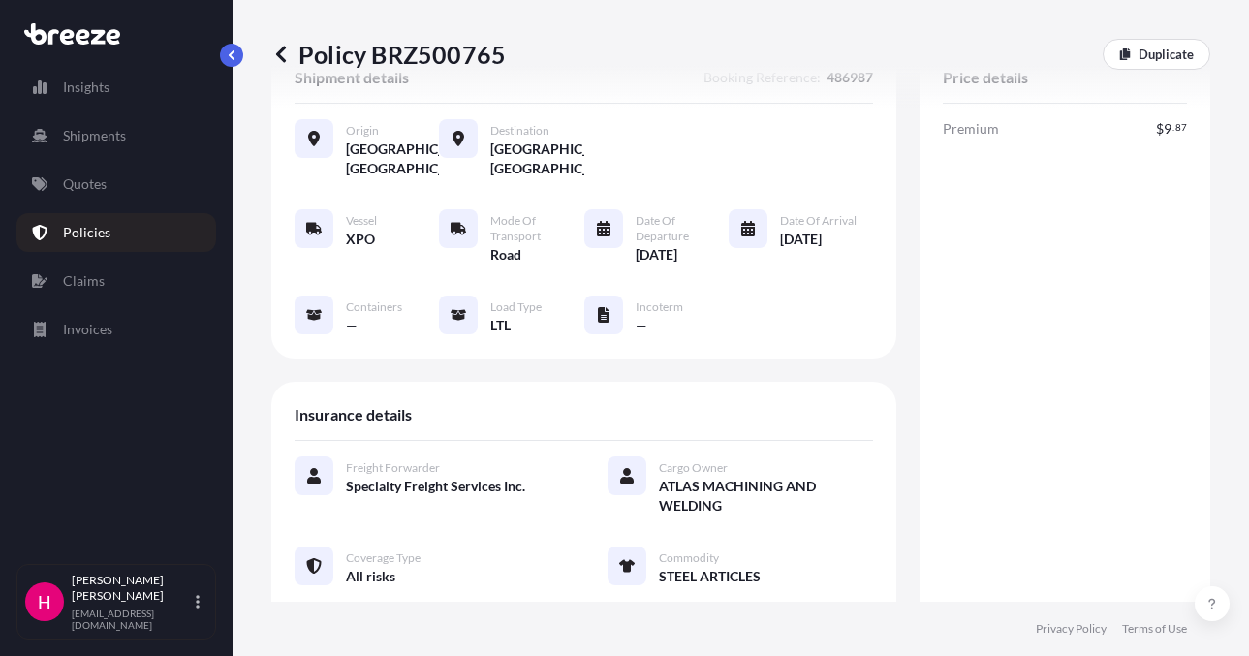
scroll to position [97, 0]
